Goal: Transaction & Acquisition: Purchase product/service

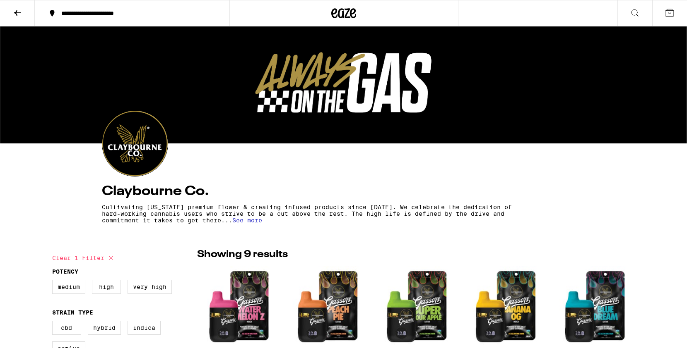
click at [12, 13] on button at bounding box center [17, 13] width 35 height 26
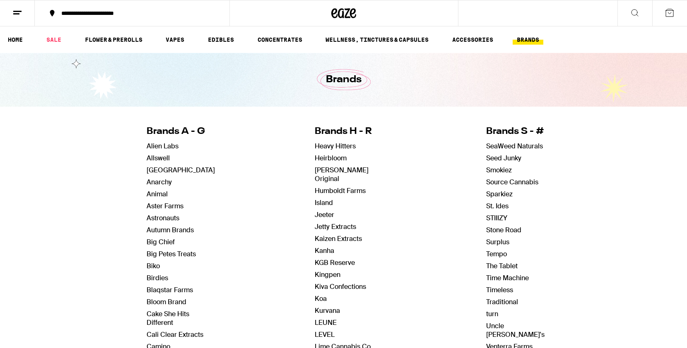
click at [20, 17] on icon at bounding box center [17, 13] width 10 height 10
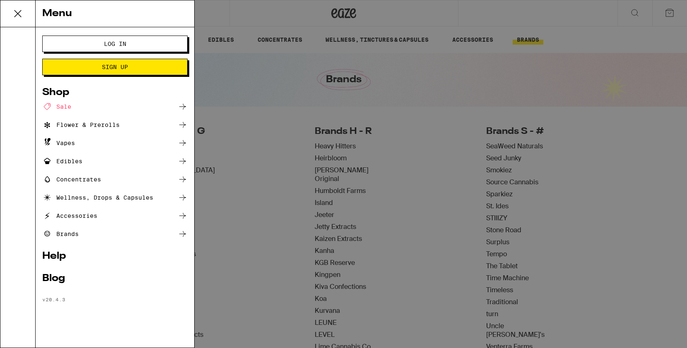
click at [102, 46] on span "Log In" at bounding box center [115, 44] width 78 height 6
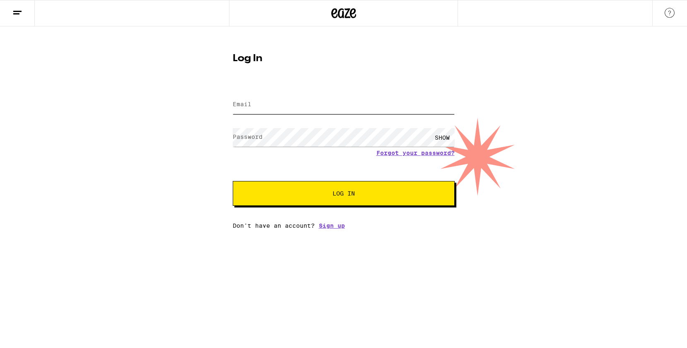
click at [270, 108] on input "Email" at bounding box center [344, 105] width 222 height 19
type input "[EMAIL_ADDRESS][DOMAIN_NAME]"
click at [340, 199] on button "Log In" at bounding box center [344, 193] width 222 height 25
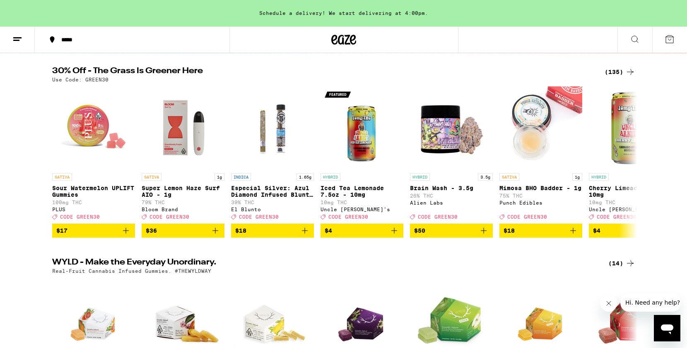
scroll to position [80, 0]
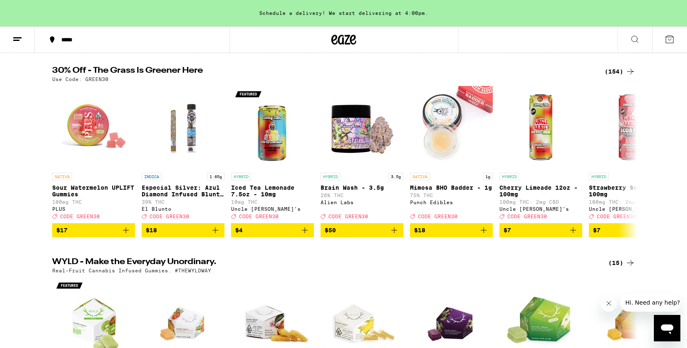
click at [69, 38] on div "*****" at bounding box center [137, 40] width 160 height 6
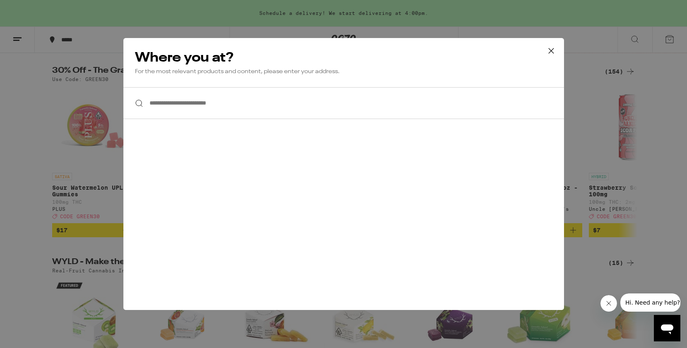
click at [220, 117] on input "**********" at bounding box center [343, 103] width 440 height 32
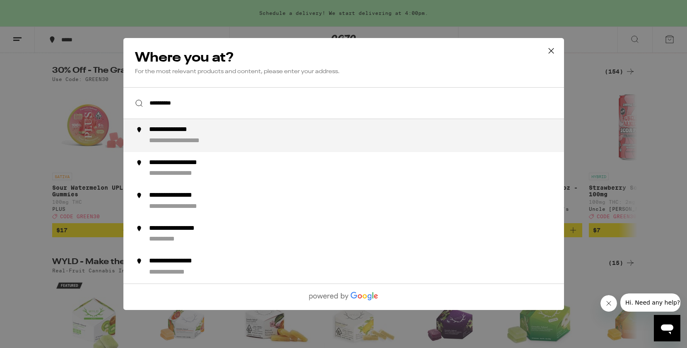
click at [209, 137] on div "**********" at bounding box center [360, 136] width 422 height 20
type input "**********"
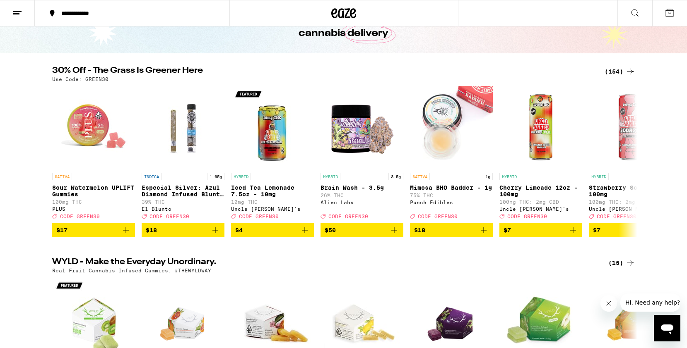
click at [616, 67] on div "(154)" at bounding box center [619, 72] width 31 height 10
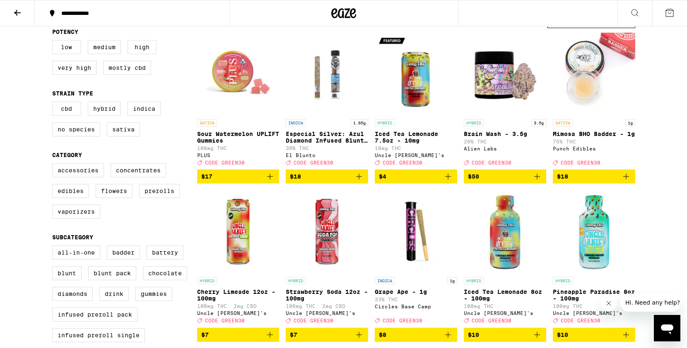
scroll to position [96, 0]
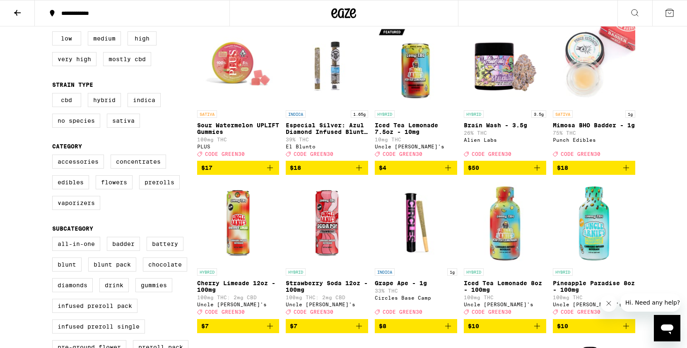
click at [270, 173] on icon "Add to bag" at bounding box center [270, 168] width 10 height 10
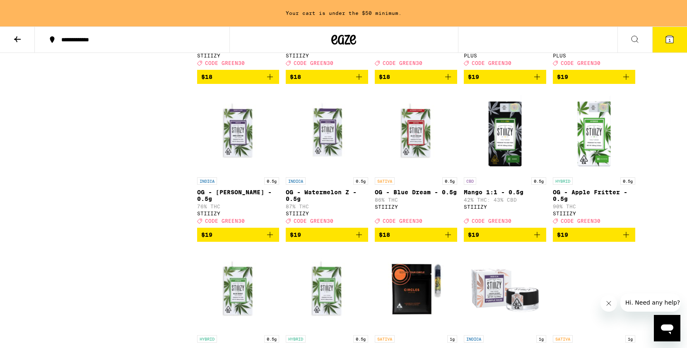
scroll to position [1322, 0]
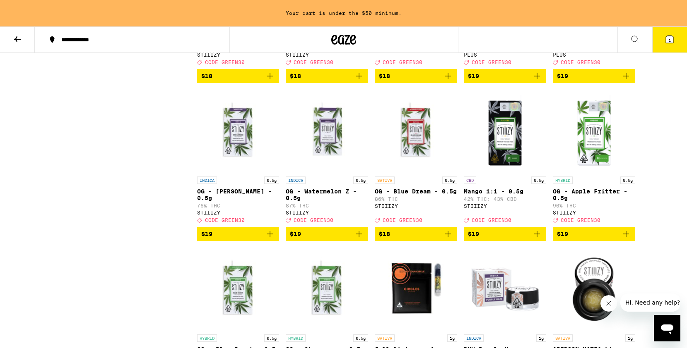
click at [358, 237] on icon "Add to bag" at bounding box center [359, 234] width 6 height 6
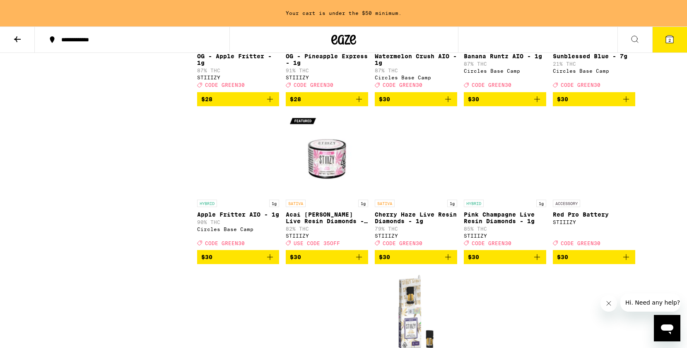
scroll to position [2723, 0]
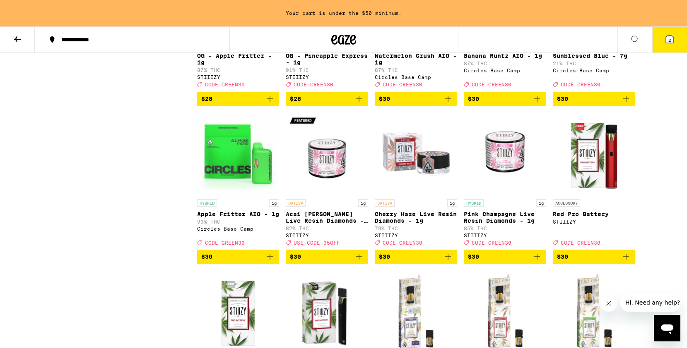
click at [446, 104] on icon "Add to bag" at bounding box center [448, 99] width 10 height 10
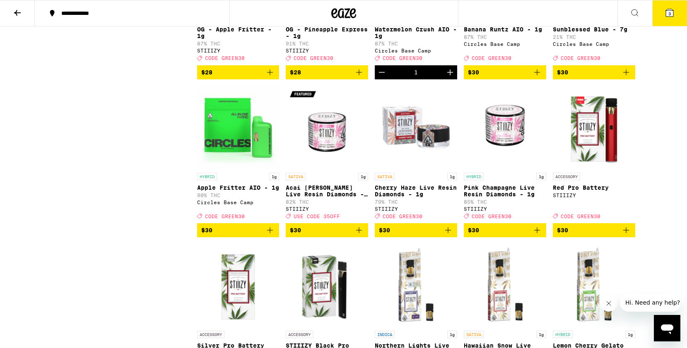
scroll to position [2697, 0]
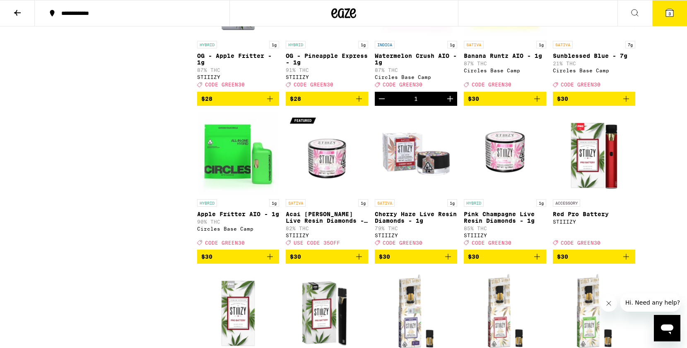
click at [661, 17] on button "3" at bounding box center [669, 13] width 35 height 26
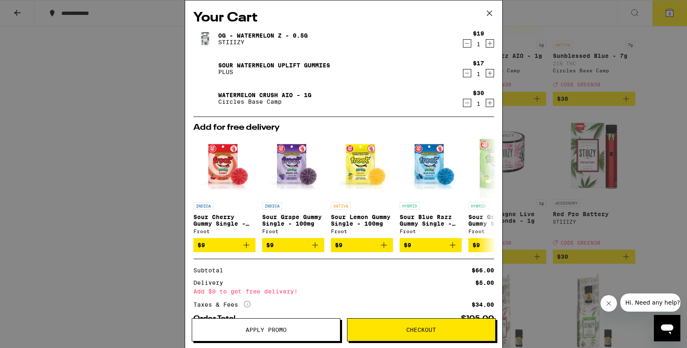
click at [466, 43] on icon "Decrement" at bounding box center [466, 43] width 7 height 10
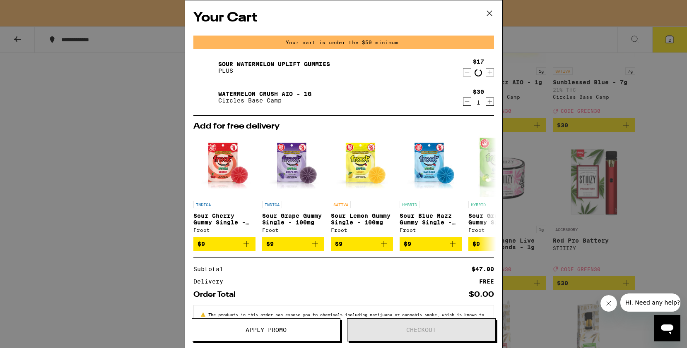
scroll to position [2723, 0]
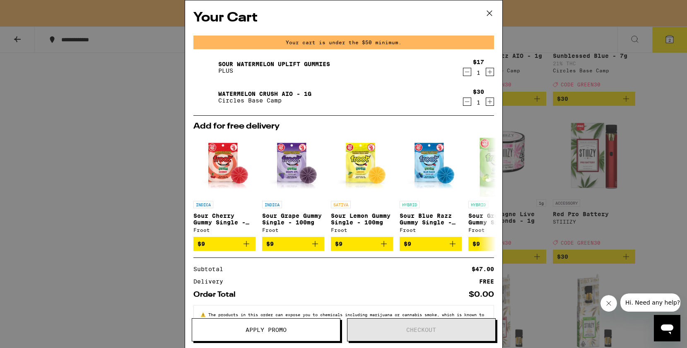
click at [644, 114] on div "Your Cart Your cart is under the $50 minimum. Sour Watermelon UPLIFT Gummies PL…" at bounding box center [343, 174] width 687 height 348
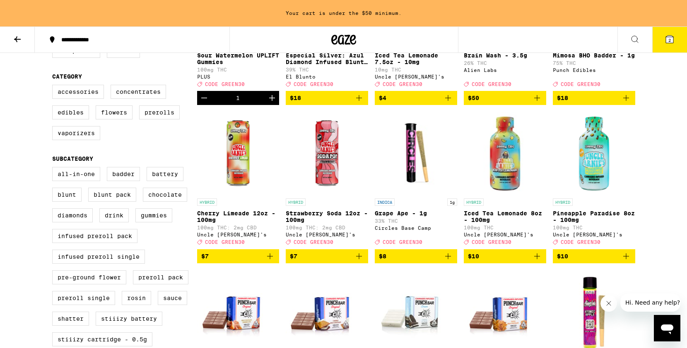
scroll to position [197, 0]
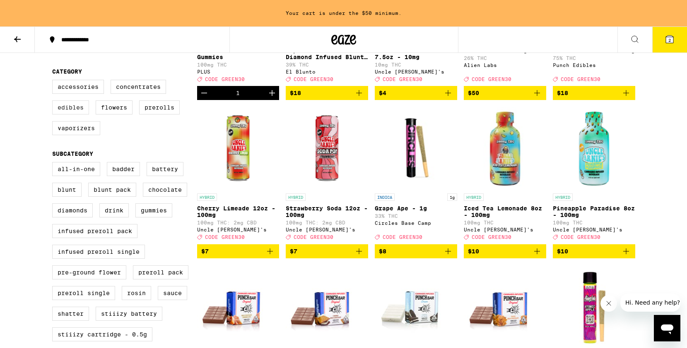
click at [75, 115] on label "Edibles" at bounding box center [70, 108] width 37 height 14
click at [54, 82] on input "Edibles" at bounding box center [54, 81] width 0 height 0
checkbox input "true"
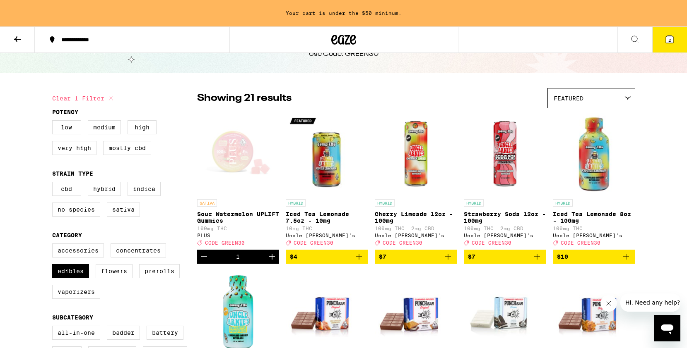
scroll to position [28, 0]
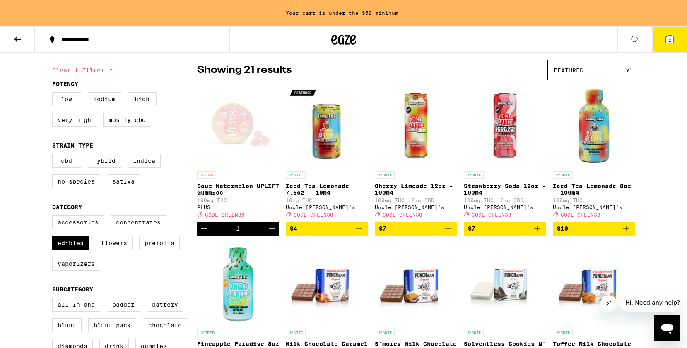
click at [272, 232] on icon "Increment" at bounding box center [272, 229] width 6 height 6
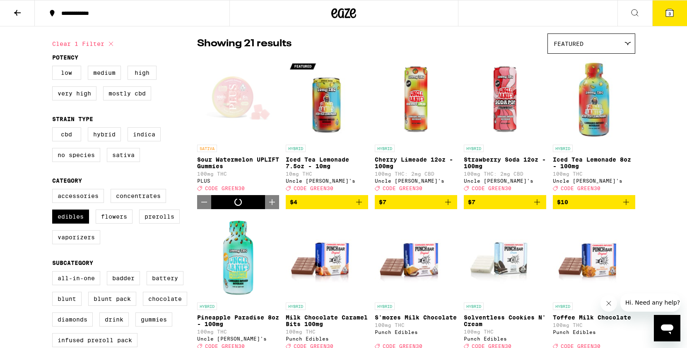
scroll to position [35, 0]
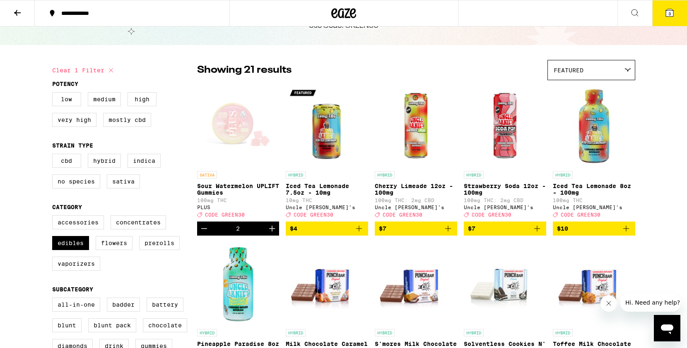
click at [272, 232] on icon "Increment" at bounding box center [272, 229] width 6 height 6
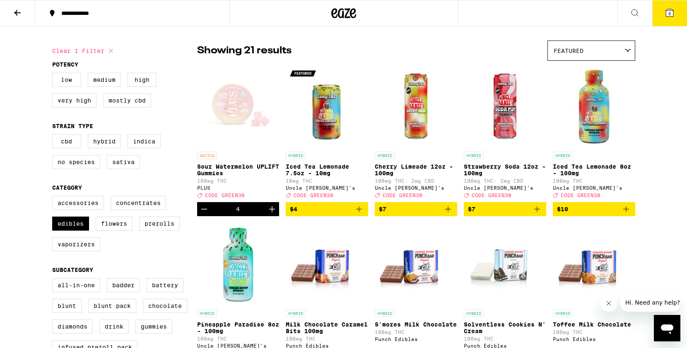
scroll to position [0, 0]
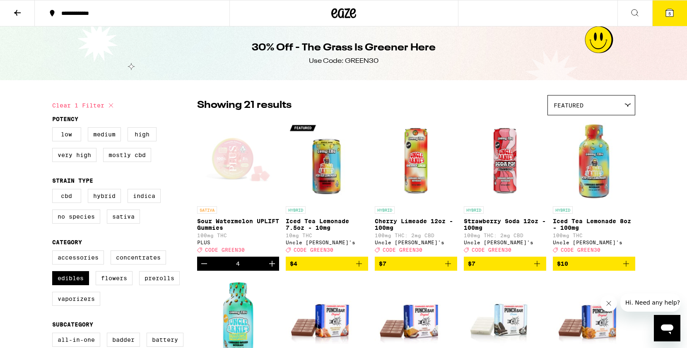
click at [661, 13] on button "5" at bounding box center [669, 13] width 35 height 26
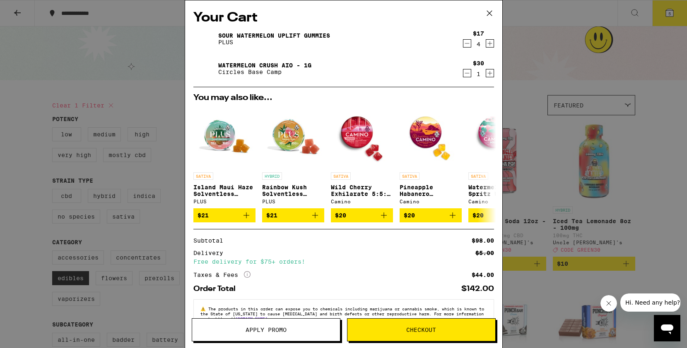
click at [467, 46] on icon "Decrement" at bounding box center [466, 43] width 7 height 10
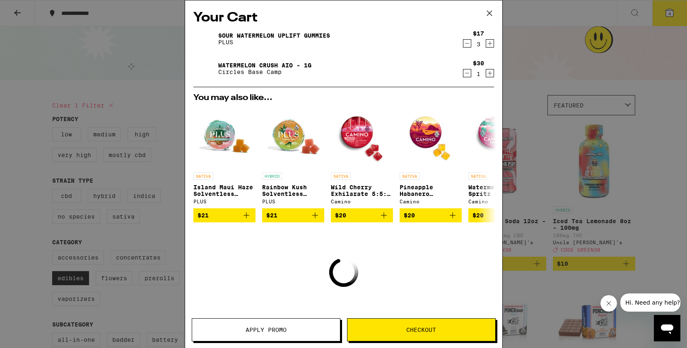
click at [467, 46] on icon "Decrement" at bounding box center [466, 43] width 7 height 10
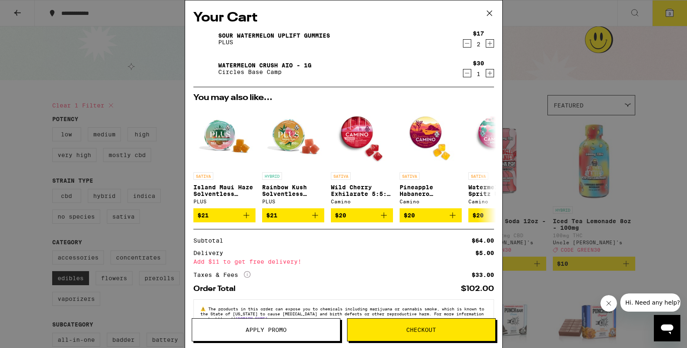
click at [467, 46] on icon "Decrement" at bounding box center [466, 43] width 7 height 10
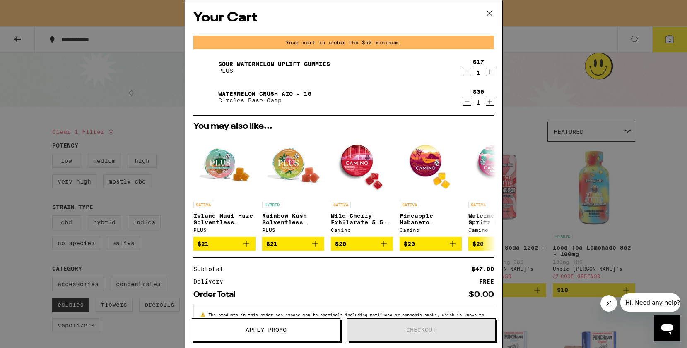
click at [656, 137] on div "Your Cart Your cart is under the $50 minimum. Sour Watermelon UPLIFT Gummies PL…" at bounding box center [343, 174] width 687 height 348
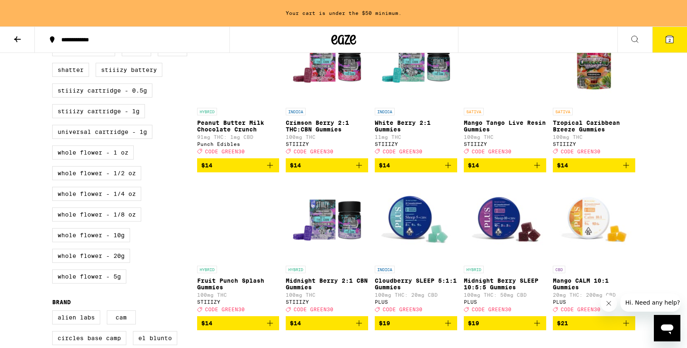
scroll to position [446, 0]
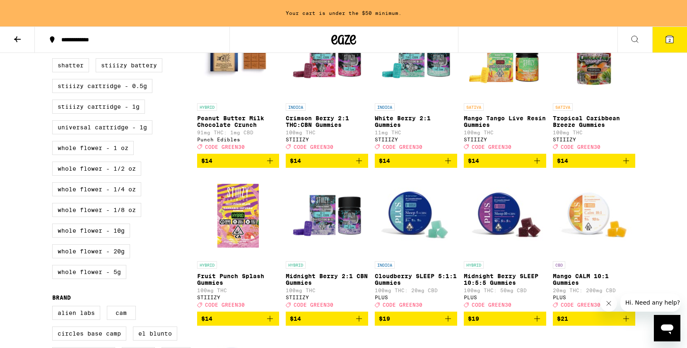
click at [539, 166] on icon "Add to bag" at bounding box center [537, 161] width 10 height 10
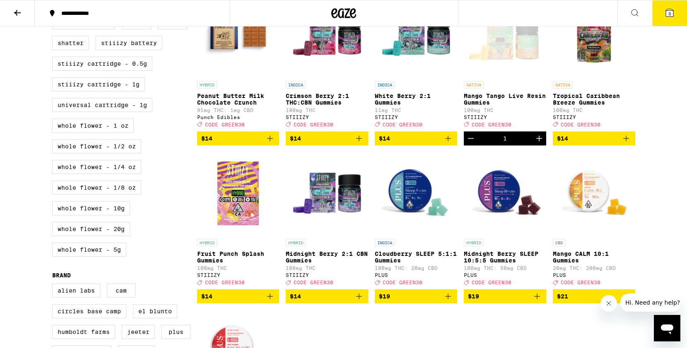
scroll to position [442, 0]
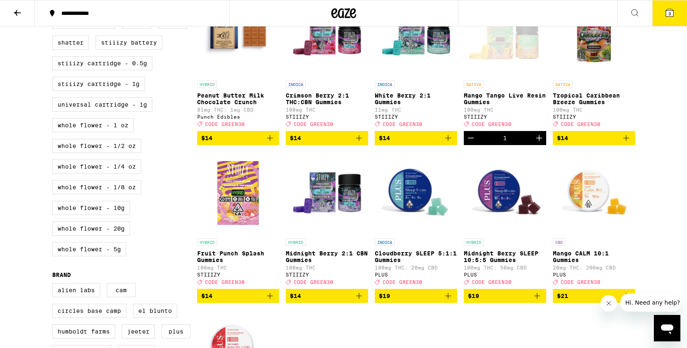
click at [624, 143] on icon "Add to bag" at bounding box center [626, 138] width 10 height 10
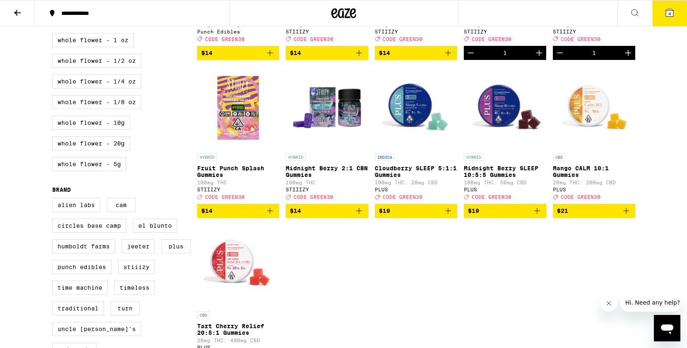
scroll to position [535, 0]
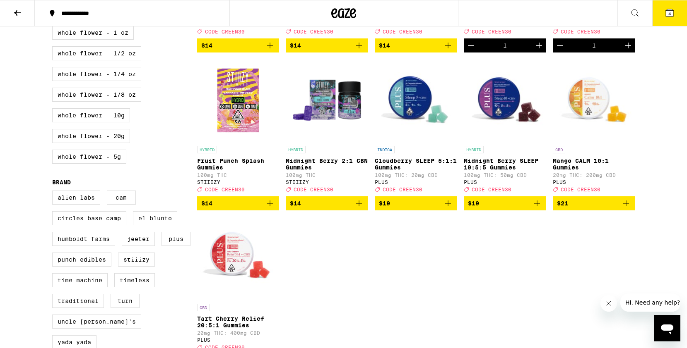
click at [271, 209] on icon "Add to bag" at bounding box center [270, 204] width 10 height 10
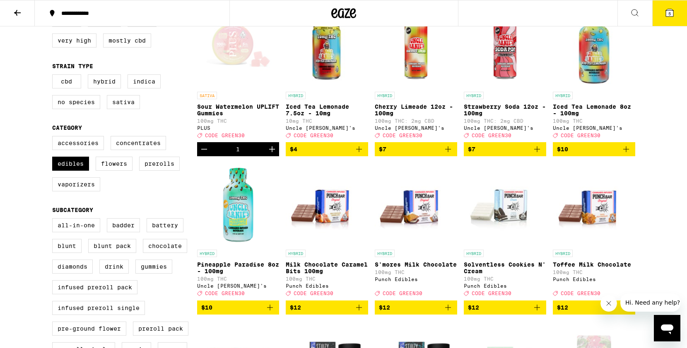
scroll to position [0, 0]
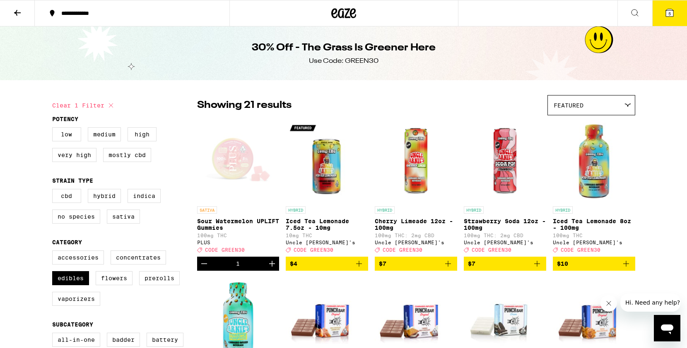
click at [667, 11] on icon at bounding box center [669, 12] width 7 height 7
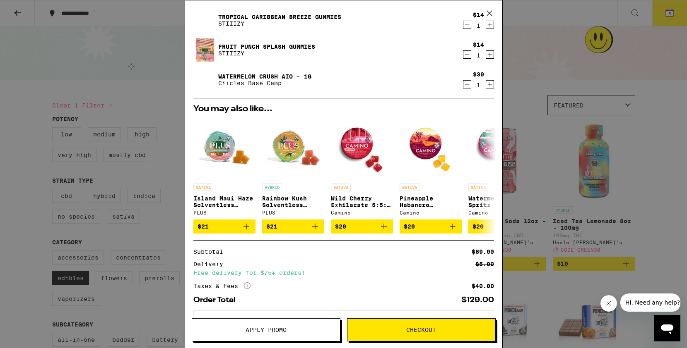
scroll to position [114, 0]
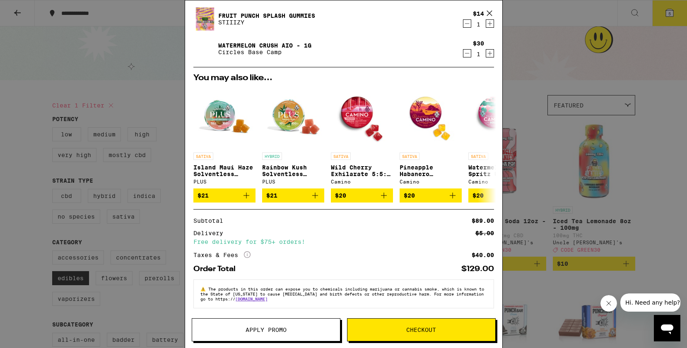
click at [265, 333] on span "Apply Promo" at bounding box center [265, 330] width 41 height 6
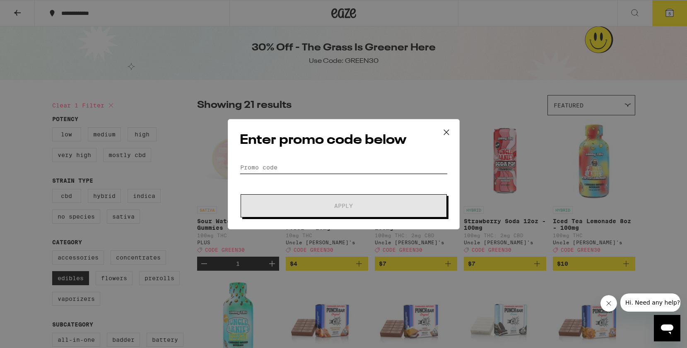
click at [286, 170] on input "Promo Code" at bounding box center [344, 167] width 208 height 12
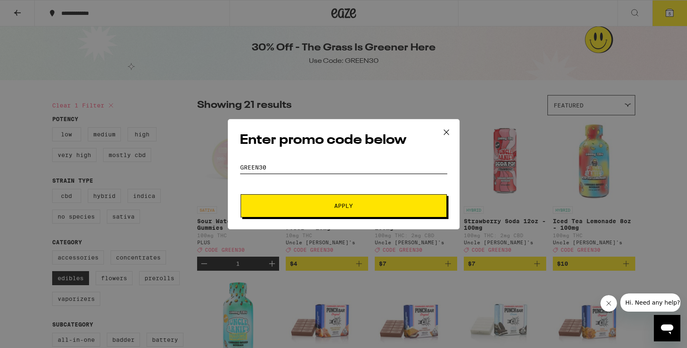
type input "green30"
click at [315, 204] on span "Apply" at bounding box center [343, 206] width 149 height 6
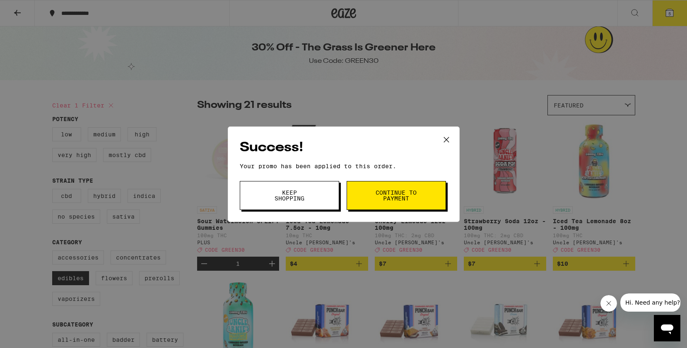
click at [372, 202] on button "Continue to payment" at bounding box center [395, 195] width 99 height 29
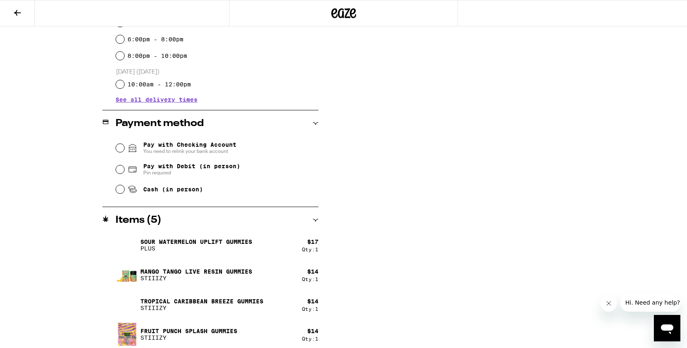
scroll to position [275, 0]
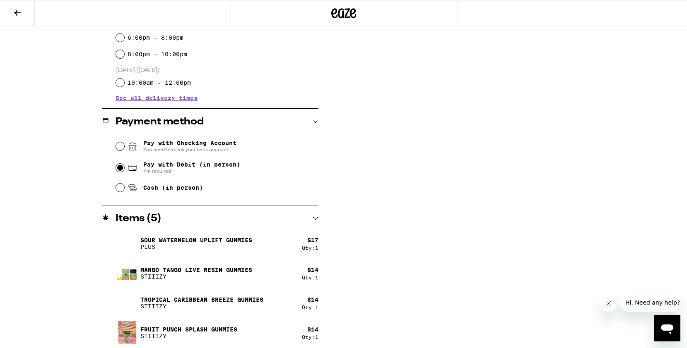
click at [123, 171] on input "Pay with Debit (in person) Pin required" at bounding box center [120, 168] width 8 height 8
radio input "true"
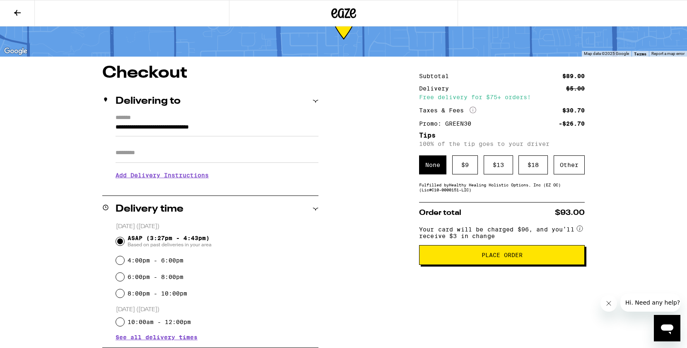
scroll to position [43, 0]
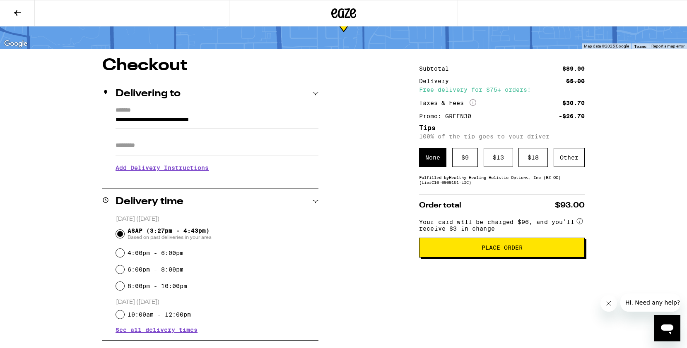
click at [490, 191] on div "Subtotal $89.00 Delivery $5.00 Free delivery for $75+ orders! Taxes & Fees More…" at bounding box center [502, 336] width 166 height 556
click at [572, 159] on div "Other" at bounding box center [568, 157] width 31 height 19
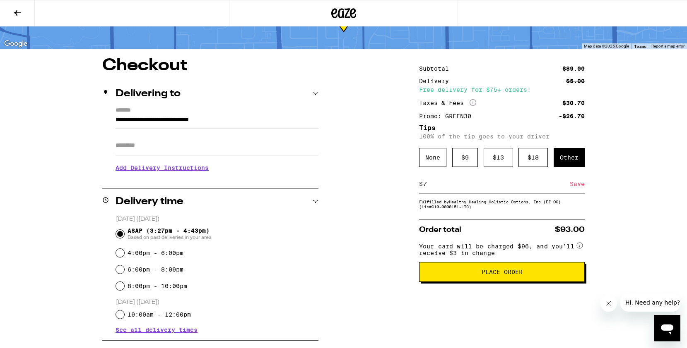
type input "7"
click at [601, 215] on div "**********" at bounding box center [344, 336] width 596 height 556
click at [577, 188] on div "Save" at bounding box center [577, 184] width 15 height 18
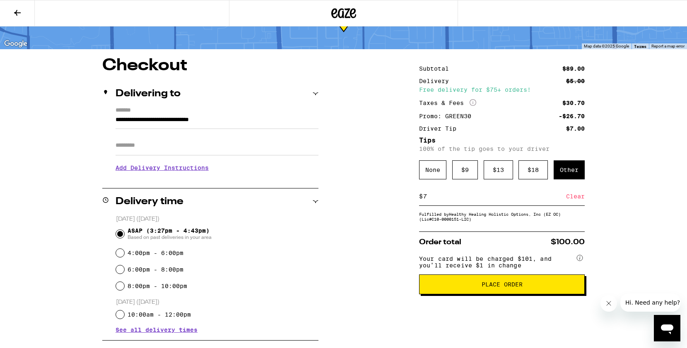
click at [431, 200] on input "7" at bounding box center [494, 196] width 143 height 7
type input "6"
click at [575, 197] on div "Save" at bounding box center [577, 196] width 15 height 18
click at [462, 170] on div "$ 9" at bounding box center [465, 170] width 26 height 19
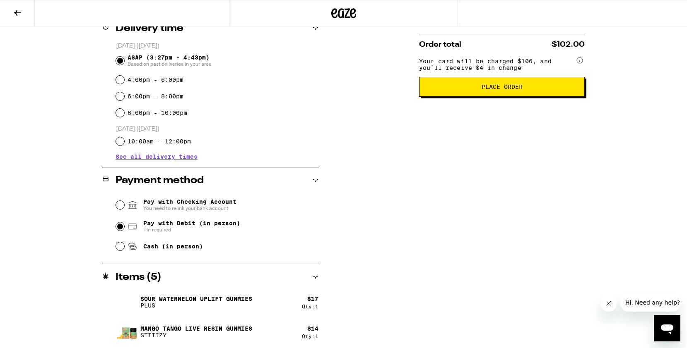
scroll to position [217, 0]
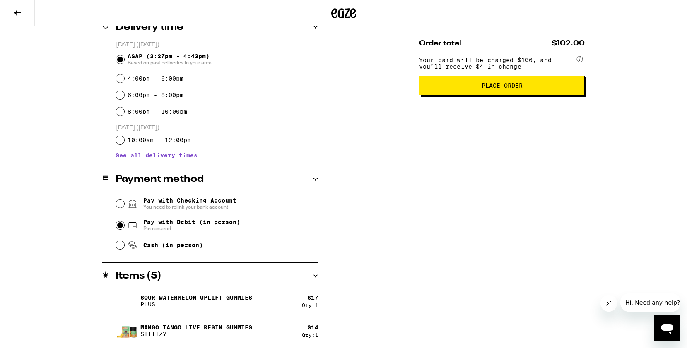
click at [490, 89] on span "Place Order" at bounding box center [501, 86] width 41 height 6
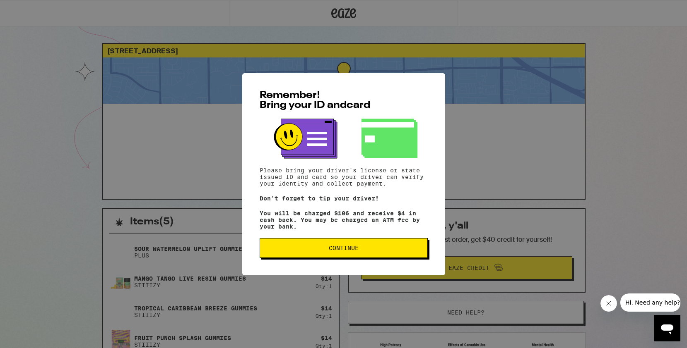
click at [355, 257] on button "Continue" at bounding box center [344, 248] width 168 height 20
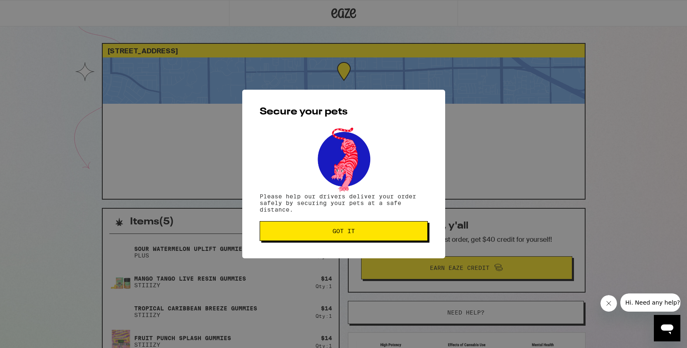
click at [358, 228] on button "Got it" at bounding box center [344, 231] width 168 height 20
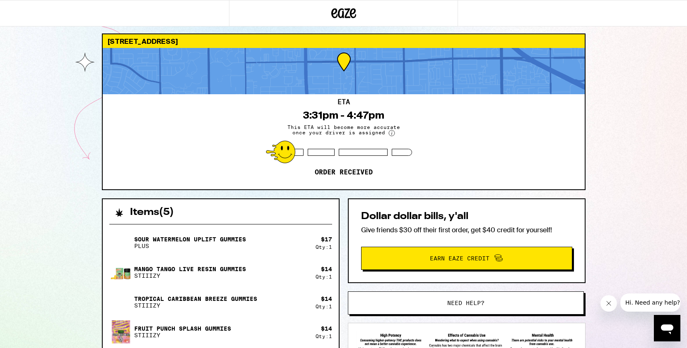
scroll to position [5, 0]
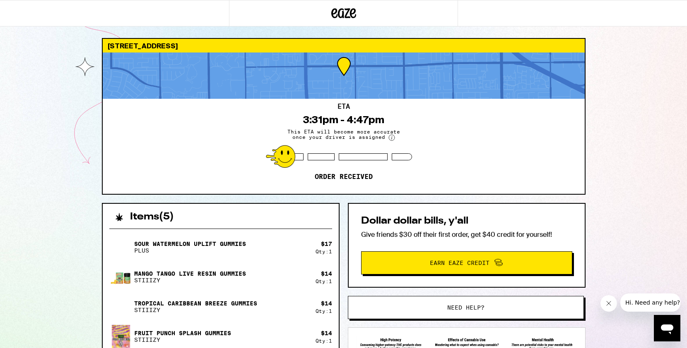
click at [337, 12] on icon at bounding box center [343, 13] width 25 height 15
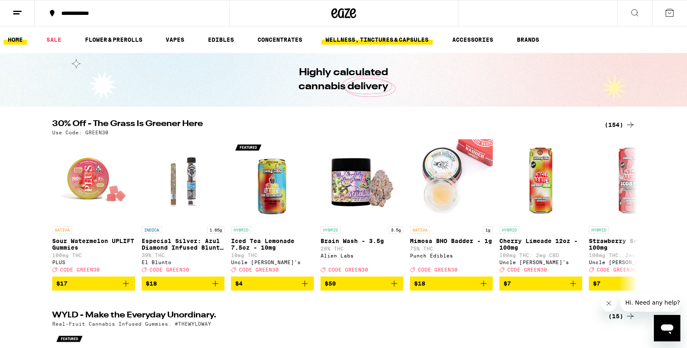
click at [367, 42] on link "WELLNESS, TINCTURES & CAPSULES" at bounding box center [376, 40] width 111 height 10
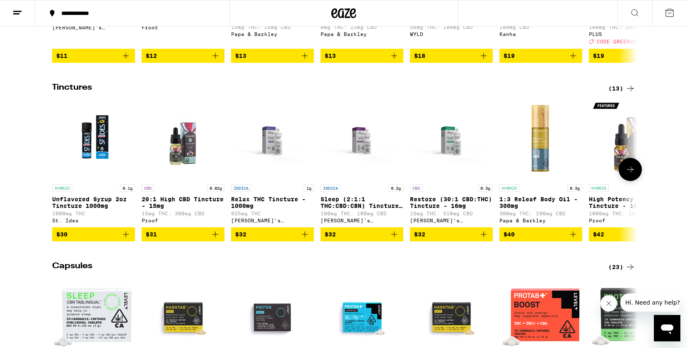
scroll to position [413, 0]
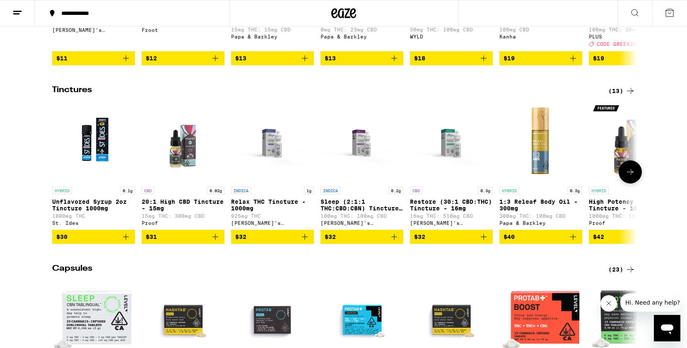
click at [633, 177] on icon at bounding box center [630, 172] width 10 height 10
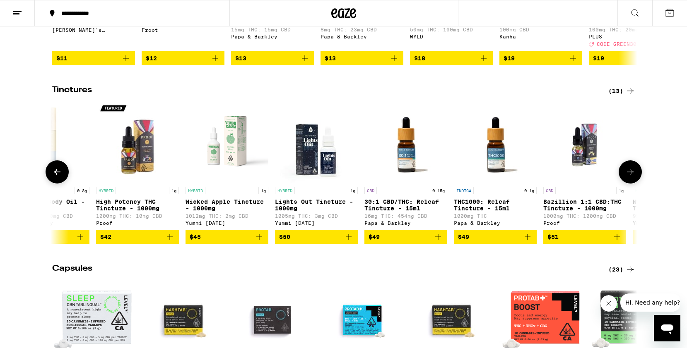
click at [633, 177] on icon at bounding box center [630, 172] width 10 height 10
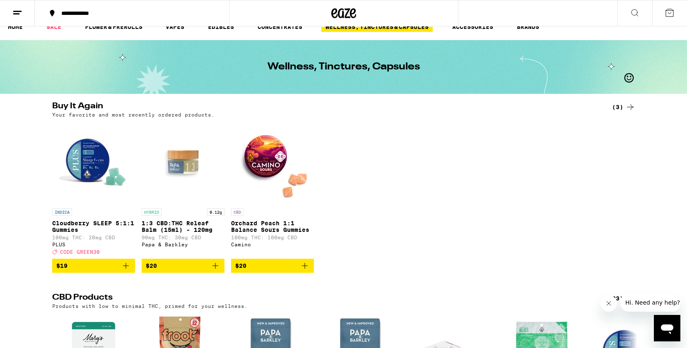
scroll to position [0, 0]
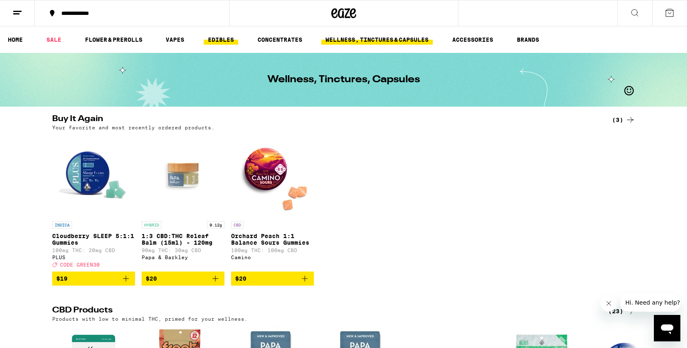
click at [223, 38] on link "EDIBLES" at bounding box center [221, 40] width 34 height 10
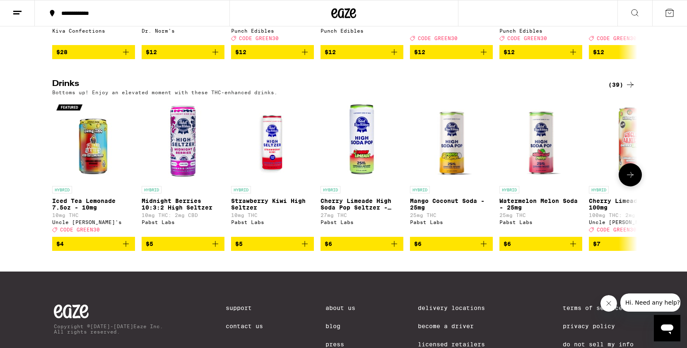
scroll to position [409, 0]
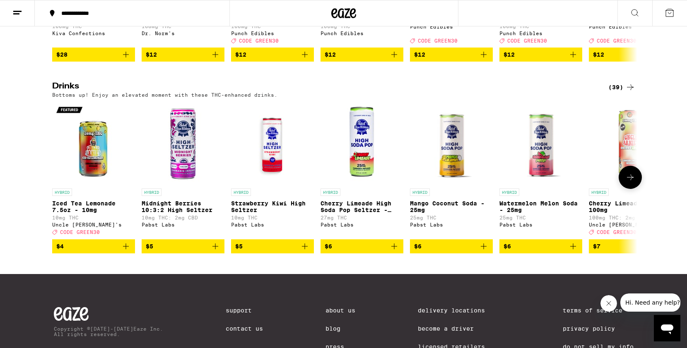
click at [632, 183] on icon at bounding box center [630, 178] width 10 height 10
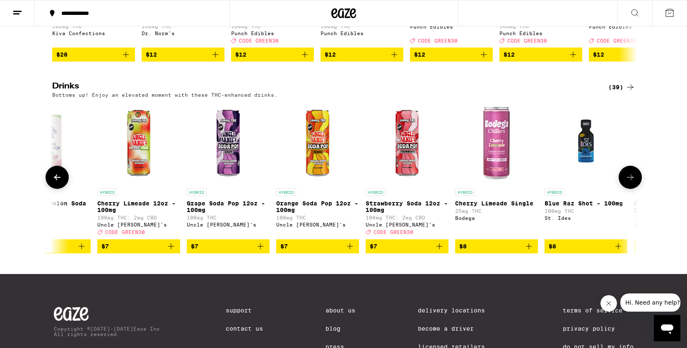
scroll to position [0, 493]
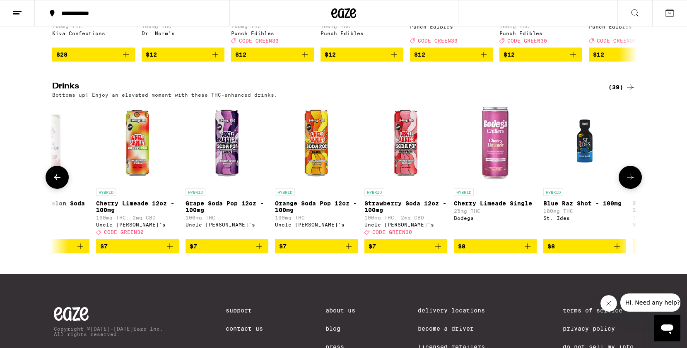
click at [632, 183] on icon at bounding box center [630, 178] width 10 height 10
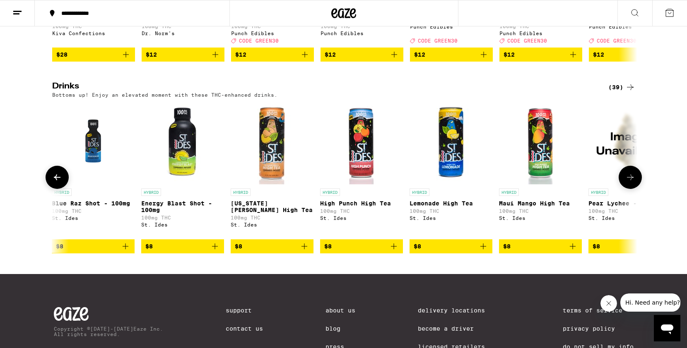
scroll to position [0, 985]
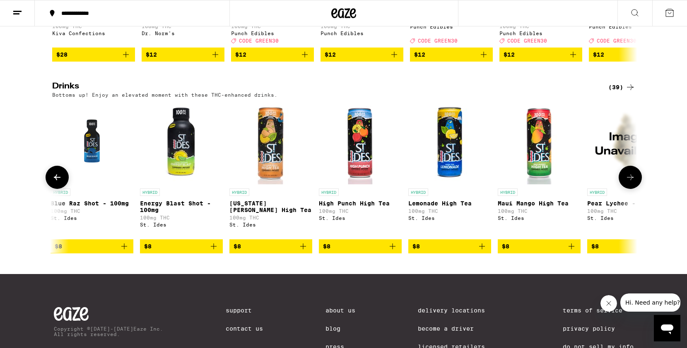
click at [632, 183] on icon at bounding box center [630, 178] width 10 height 10
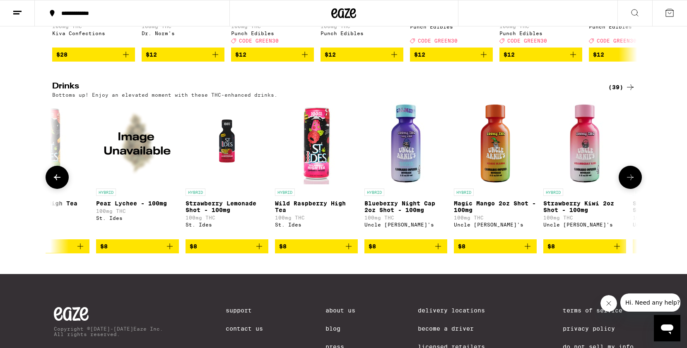
scroll to position [0, 1478]
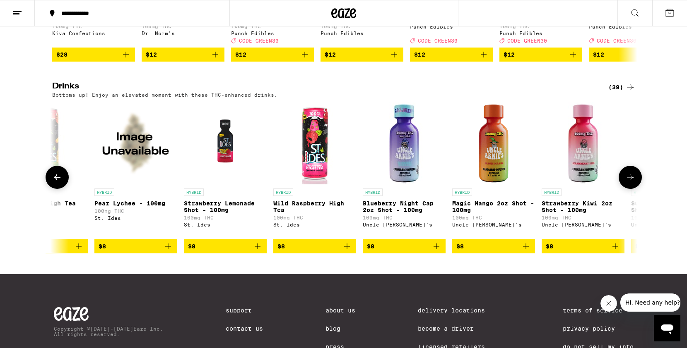
click at [632, 183] on icon at bounding box center [630, 178] width 10 height 10
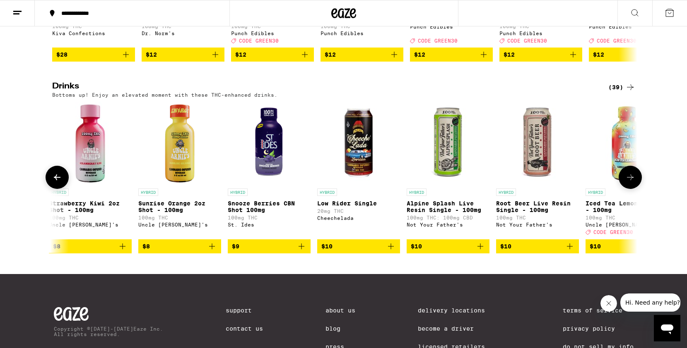
click at [632, 183] on icon at bounding box center [630, 178] width 10 height 10
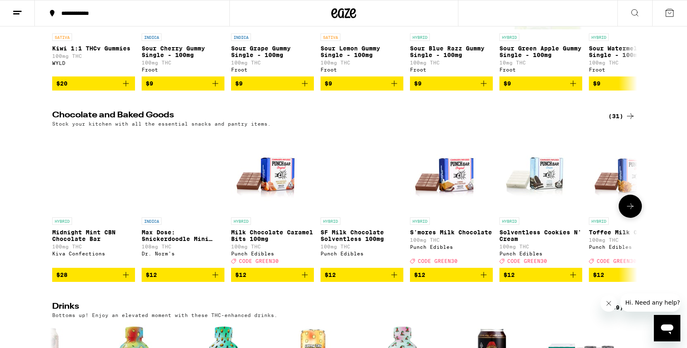
scroll to position [187, 0]
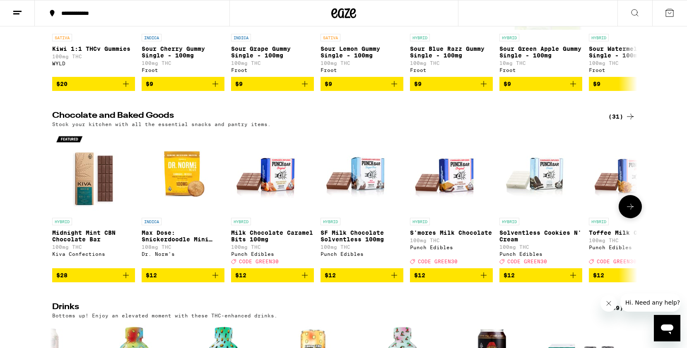
click at [626, 210] on button at bounding box center [629, 206] width 23 height 23
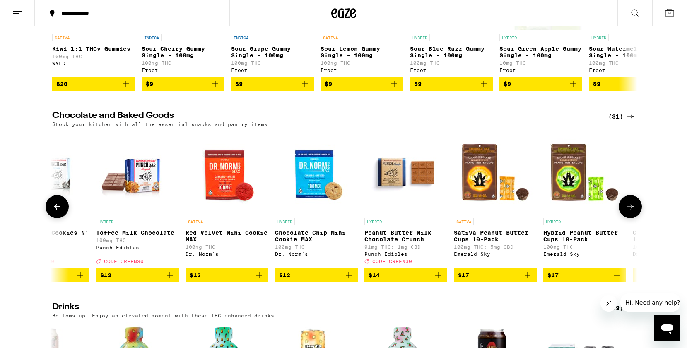
click at [626, 210] on button at bounding box center [629, 206] width 23 height 23
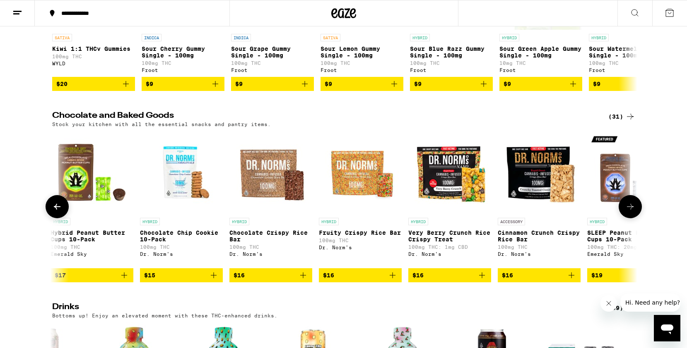
click at [626, 210] on button at bounding box center [629, 206] width 23 height 23
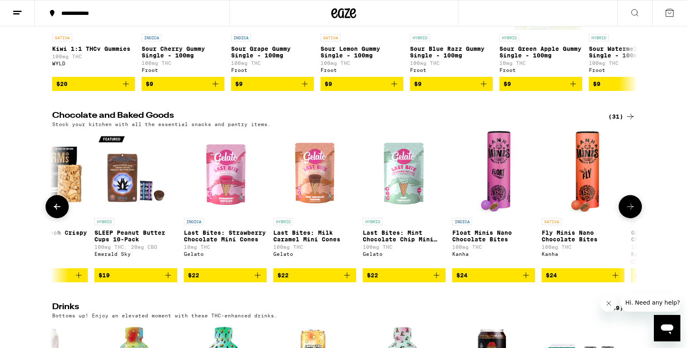
click at [626, 210] on button at bounding box center [629, 206] width 23 height 23
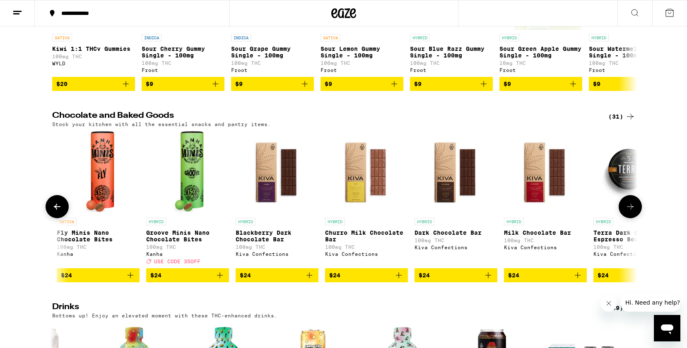
click at [626, 210] on button at bounding box center [629, 206] width 23 height 23
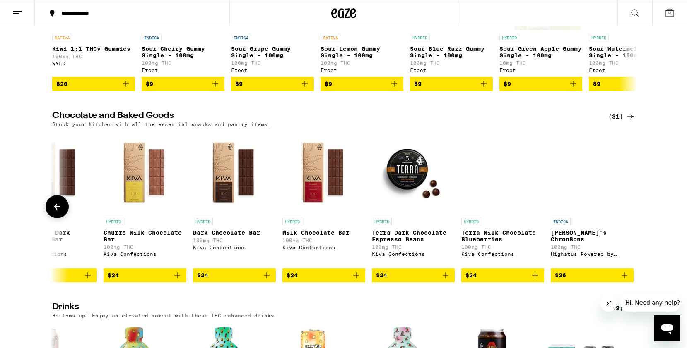
scroll to position [0, 2189]
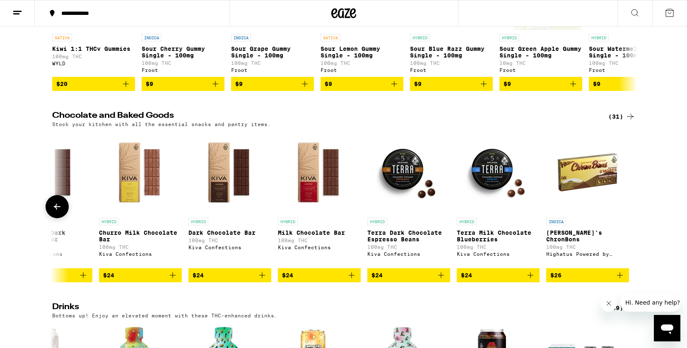
click at [626, 210] on div at bounding box center [629, 206] width 23 height 23
